Goal: Information Seeking & Learning: Find specific fact

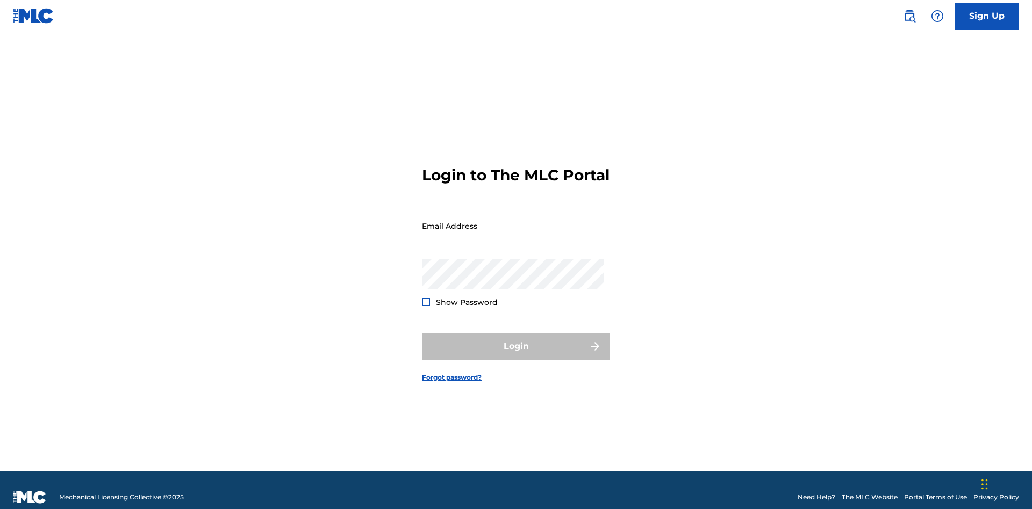
scroll to position [14, 0]
click at [513, 221] on input "Email Address" at bounding box center [513, 226] width 182 height 31
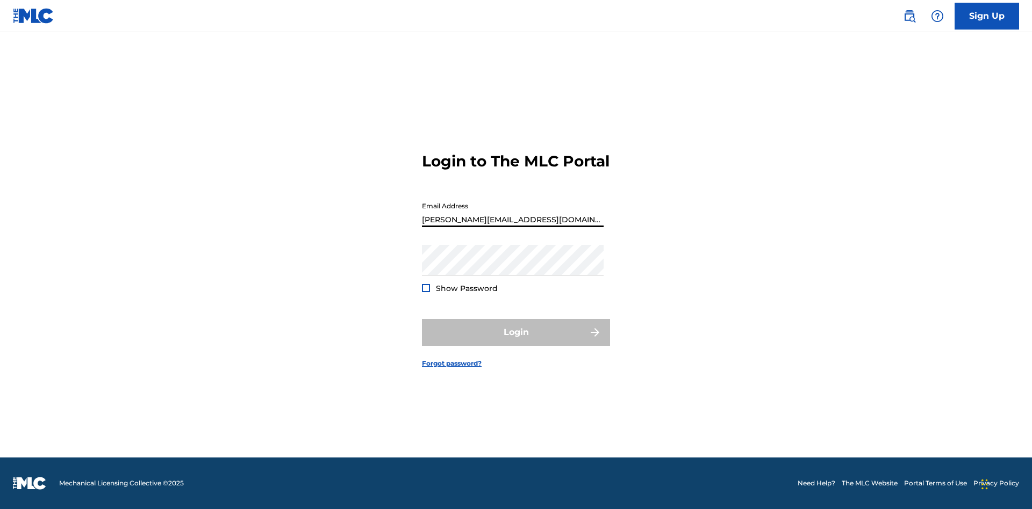
type input "Helena.Songwriter@gmail.com"
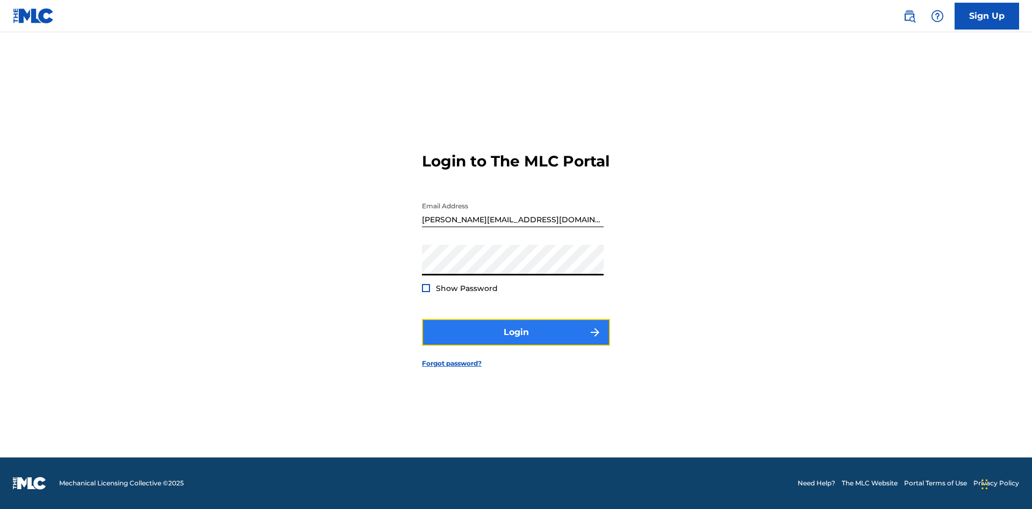
click at [516, 342] on button "Login" at bounding box center [516, 332] width 188 height 27
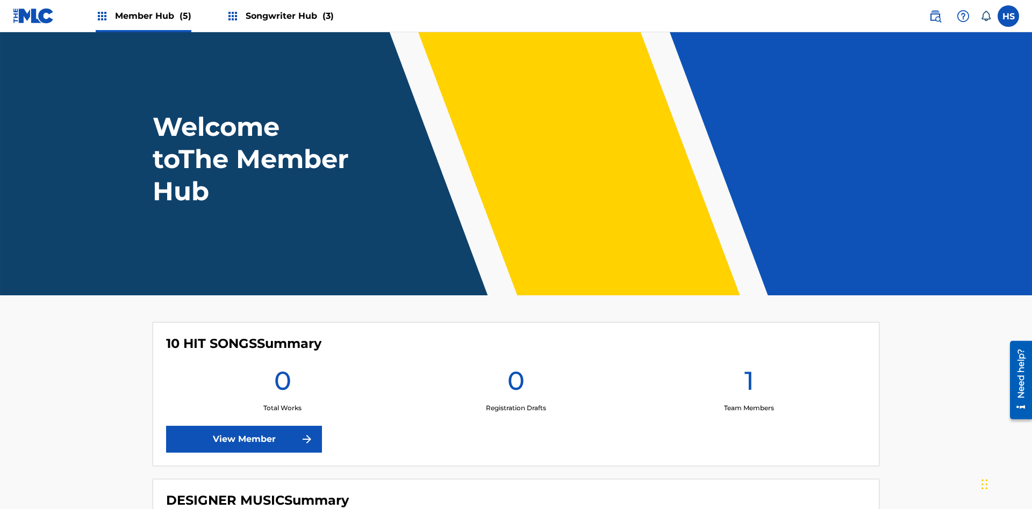
click at [288, 16] on span "Songwriter Hub (3)" at bounding box center [290, 16] width 88 height 12
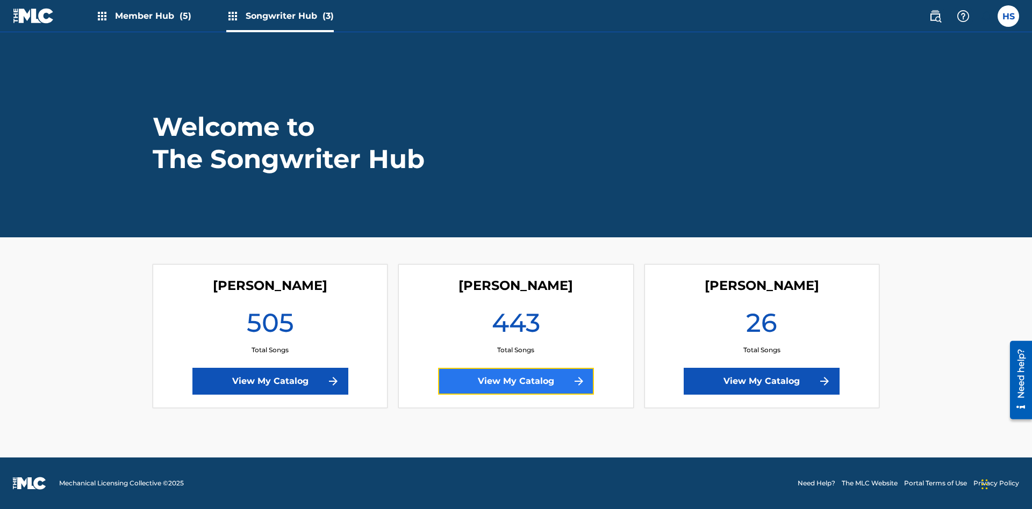
click at [516, 381] on link "View My Catalog" at bounding box center [516, 381] width 156 height 27
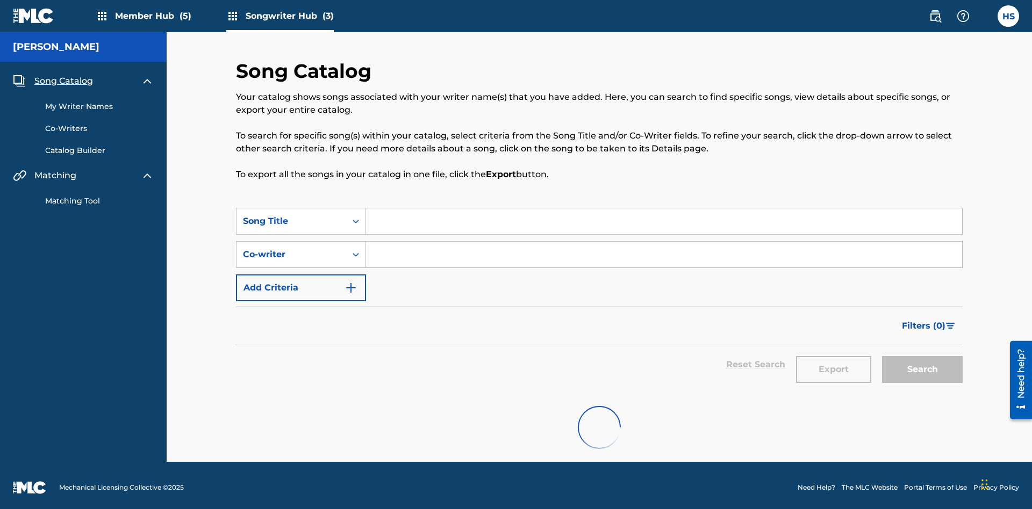
click at [63, 77] on span "Song Catalog" at bounding box center [63, 81] width 59 height 13
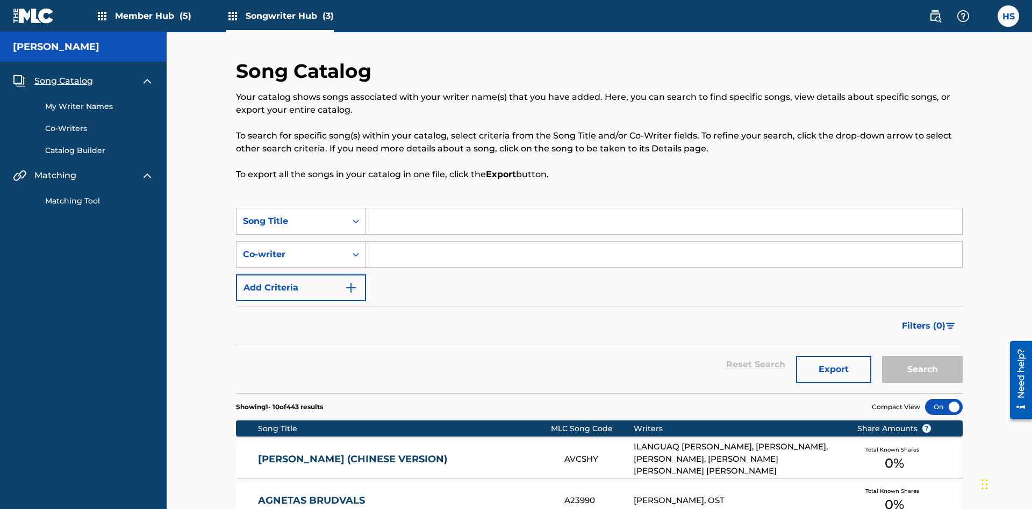
click at [291, 215] on div "Song Title" at bounding box center [291, 221] width 97 height 13
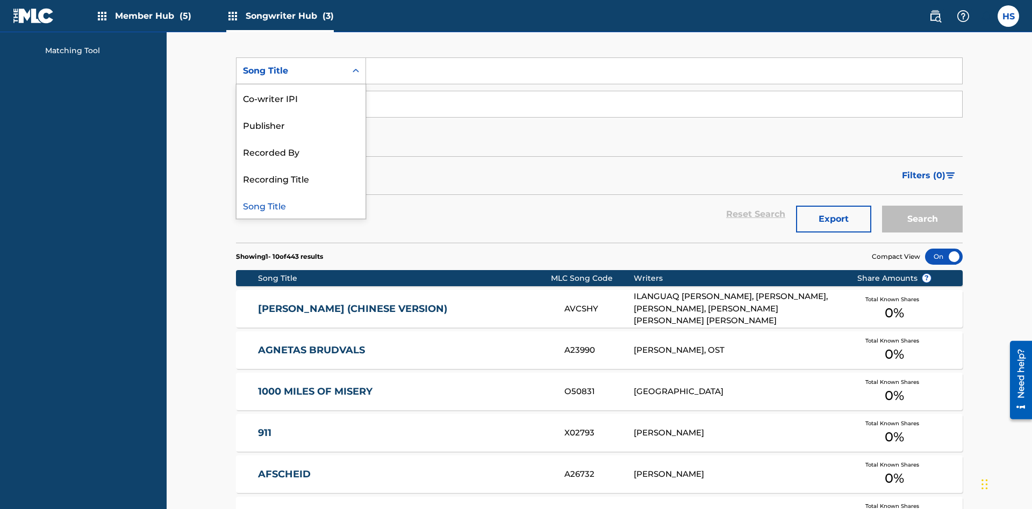
click at [301, 205] on div "Song Title" at bounding box center [300, 205] width 129 height 27
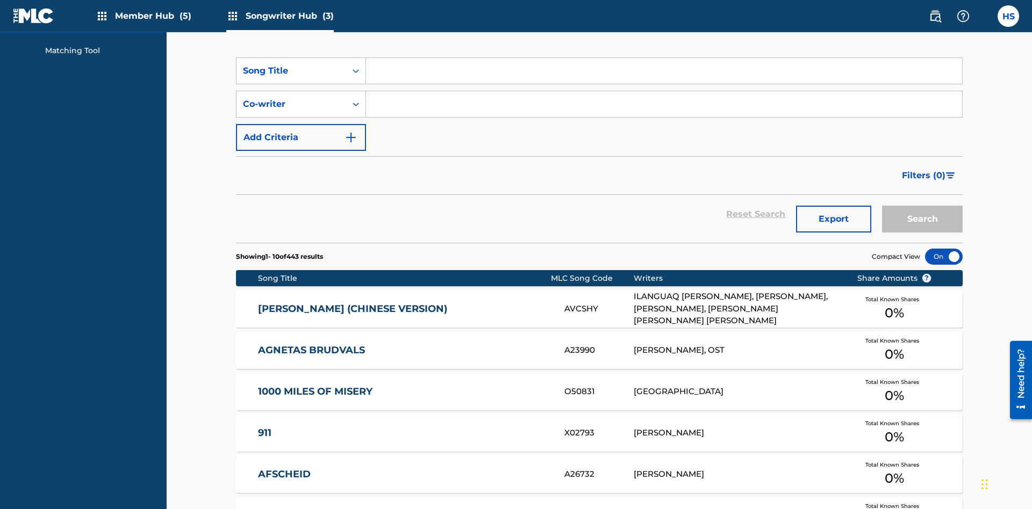
click at [664, 77] on input "Search Form" at bounding box center [664, 71] width 596 height 26
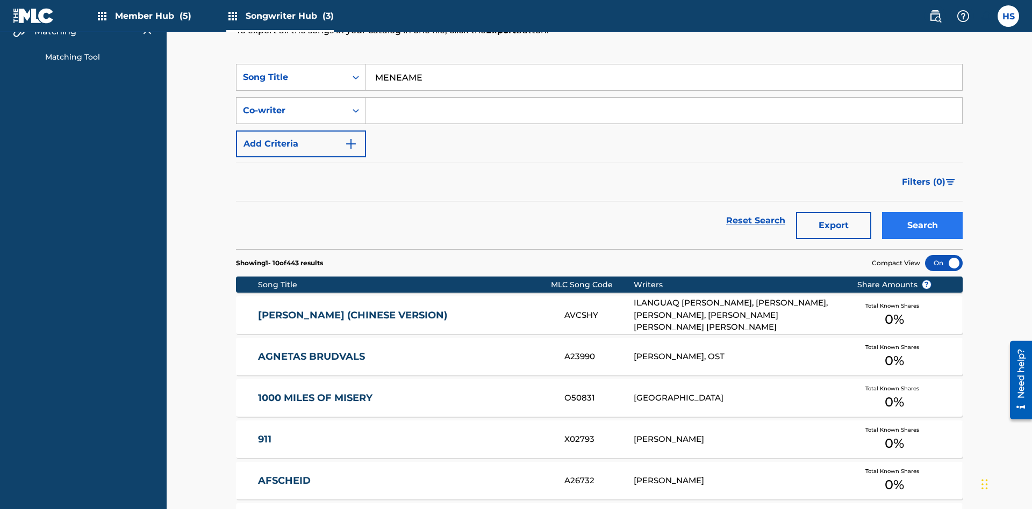
type input "MENEAME"
click at [922, 212] on button "Search" at bounding box center [922, 225] width 81 height 27
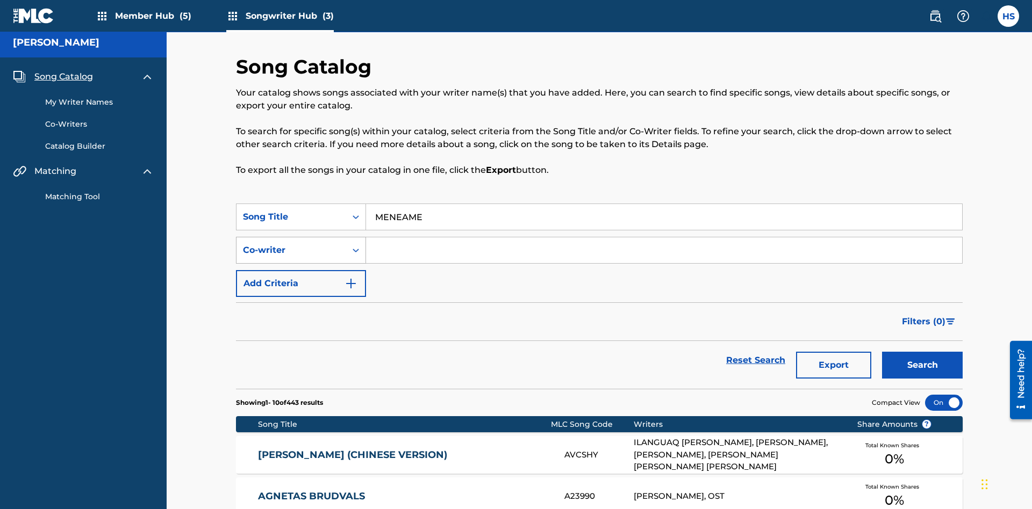
click at [664, 204] on input "MENEAME" at bounding box center [664, 217] width 596 height 26
click at [291, 244] on div "Co-writer" at bounding box center [291, 250] width 97 height 13
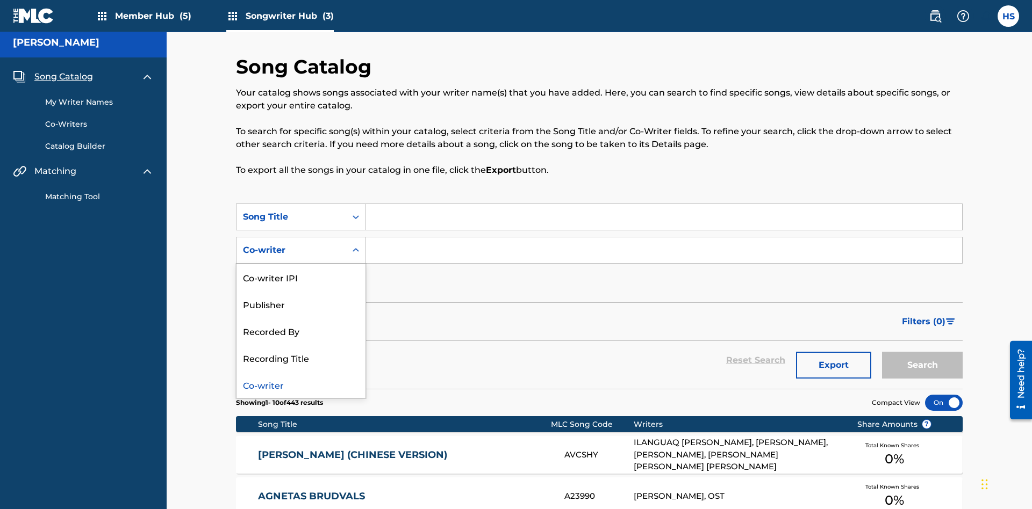
click at [301, 371] on div "Co-writer" at bounding box center [300, 384] width 129 height 27
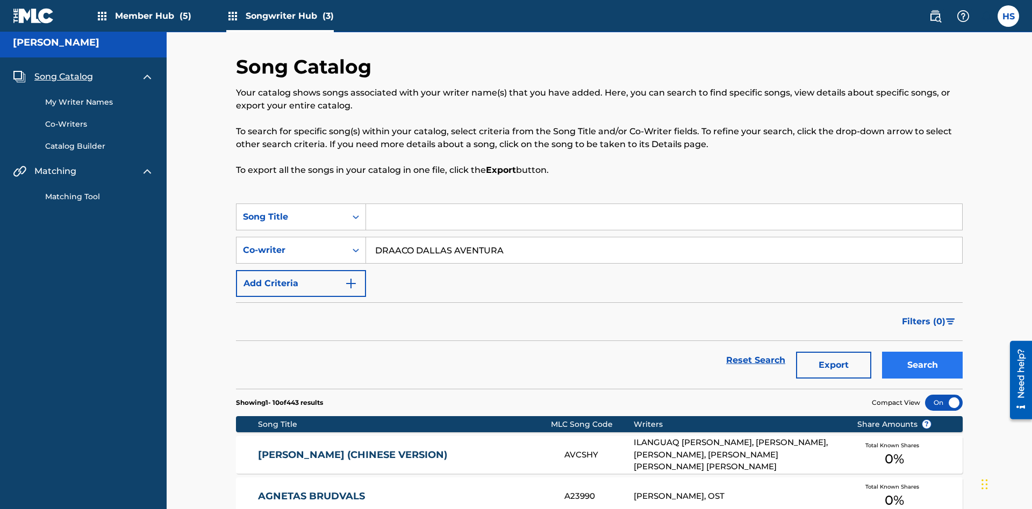
type input "DRAACO DALLAS AVENTURA"
click at [922, 352] on button "Search" at bounding box center [922, 365] width 81 height 27
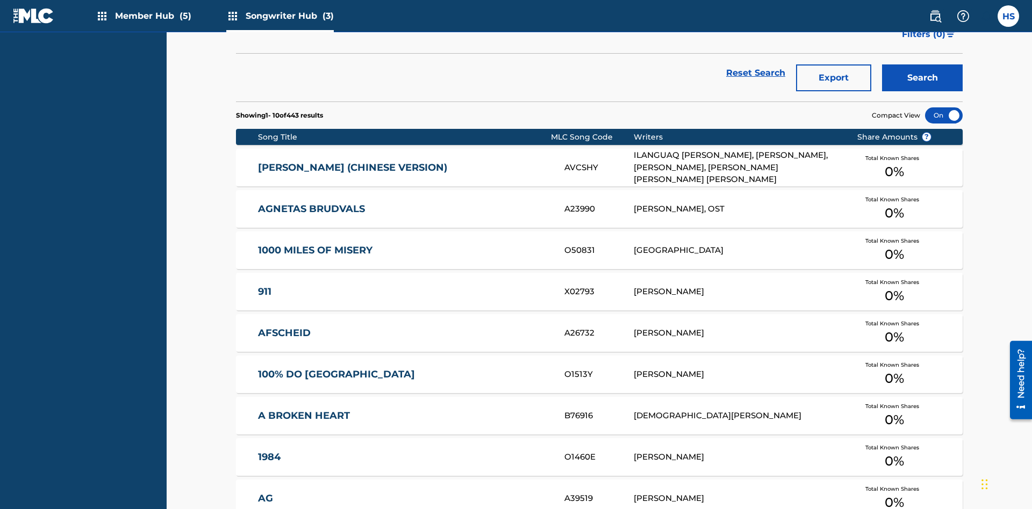
type input "00766422818"
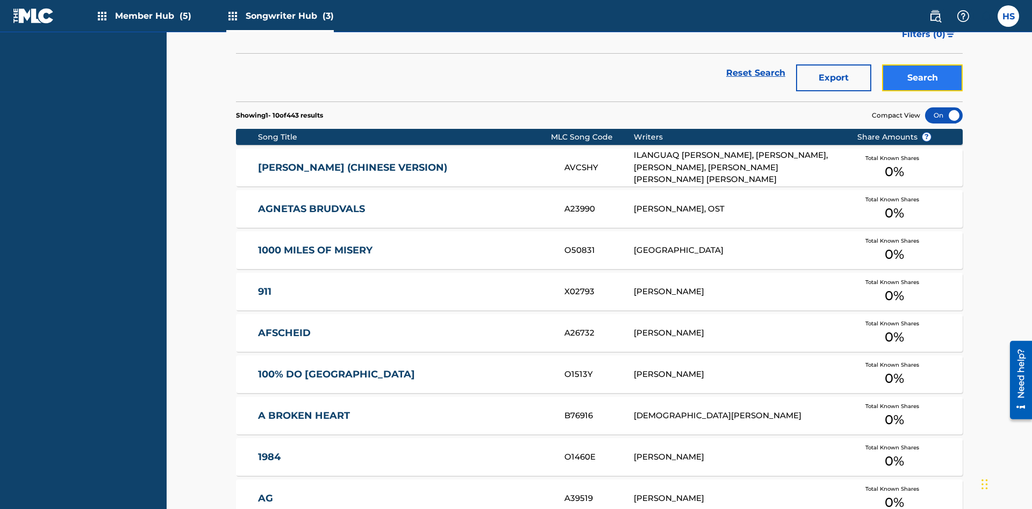
click at [922, 78] on button "Search" at bounding box center [922, 77] width 81 height 27
click at [301, 24] on div "Recorded By" at bounding box center [300, 10] width 129 height 27
type input "DRAACO AVENTURA"
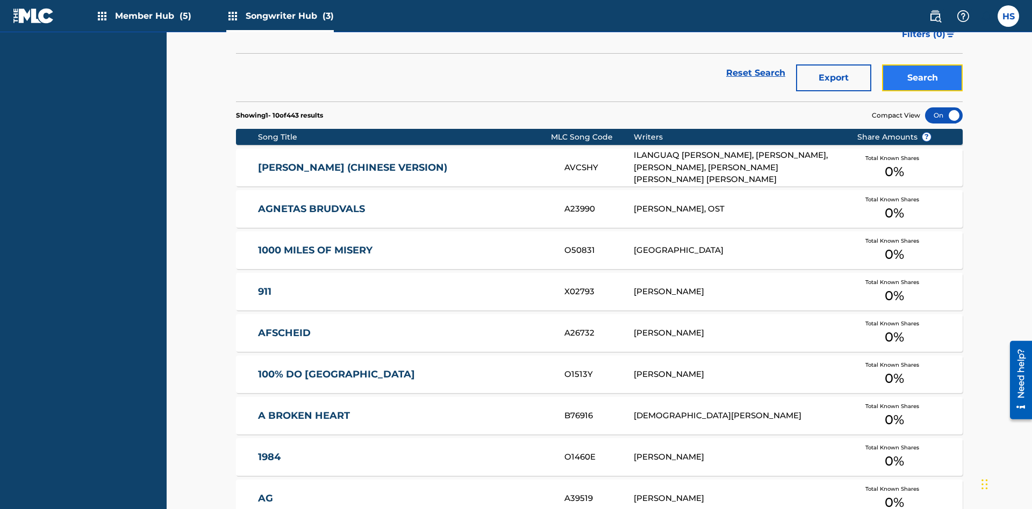
click at [922, 78] on button "Search" at bounding box center [922, 77] width 81 height 27
click at [301, 24] on div "Publisher" at bounding box center [300, 10] width 129 height 27
type input "DRAACO AVENTURA PUB DESIGNEE"
click at [922, 78] on button "Search" at bounding box center [922, 77] width 81 height 27
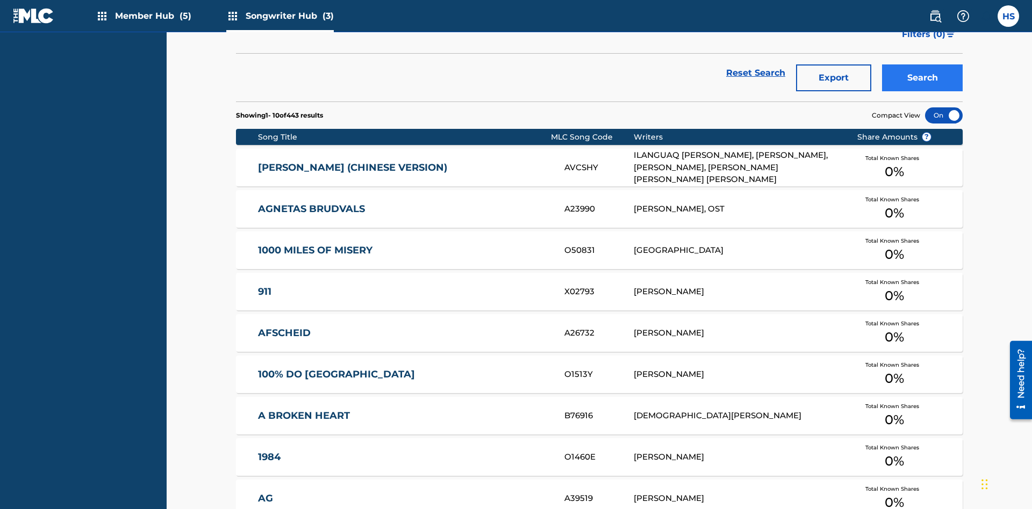
scroll to position [4, 0]
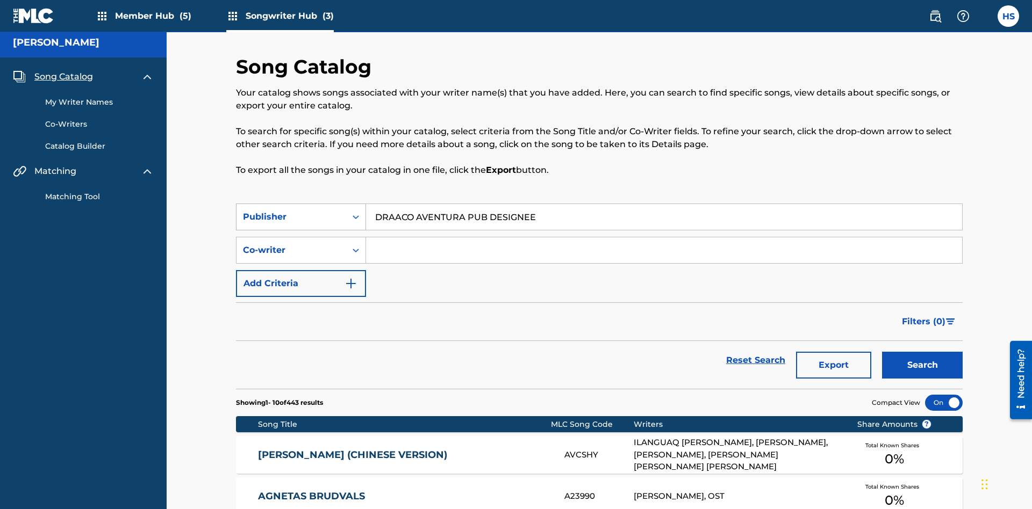
click at [291, 211] on div "Publisher" at bounding box center [291, 217] width 97 height 13
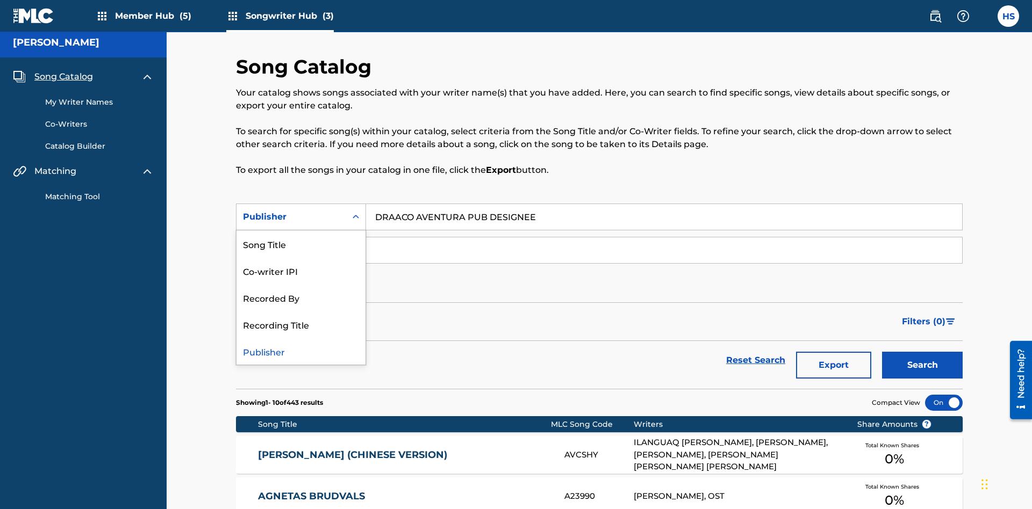
click at [301, 311] on div "Recording Title" at bounding box center [300, 324] width 129 height 27
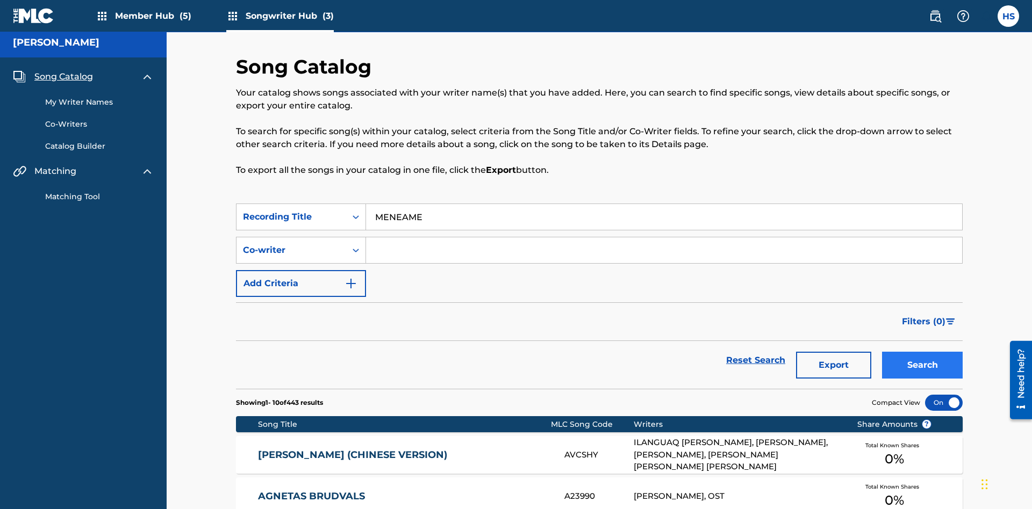
type input "MENEAME"
click at [922, 352] on button "Search" at bounding box center [922, 365] width 81 height 27
